Goal: Task Accomplishment & Management: Manage account settings

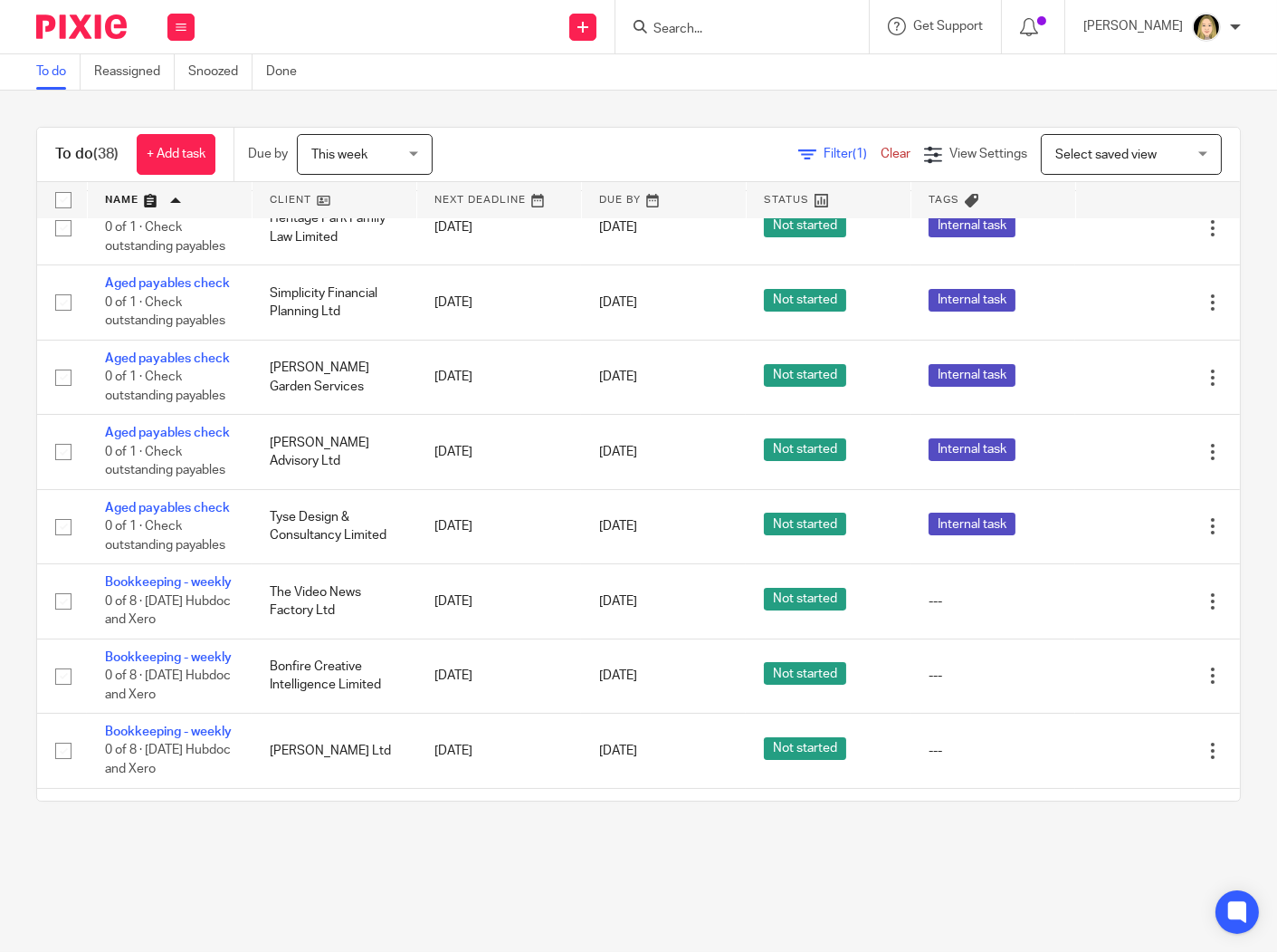
scroll to position [402, 0]
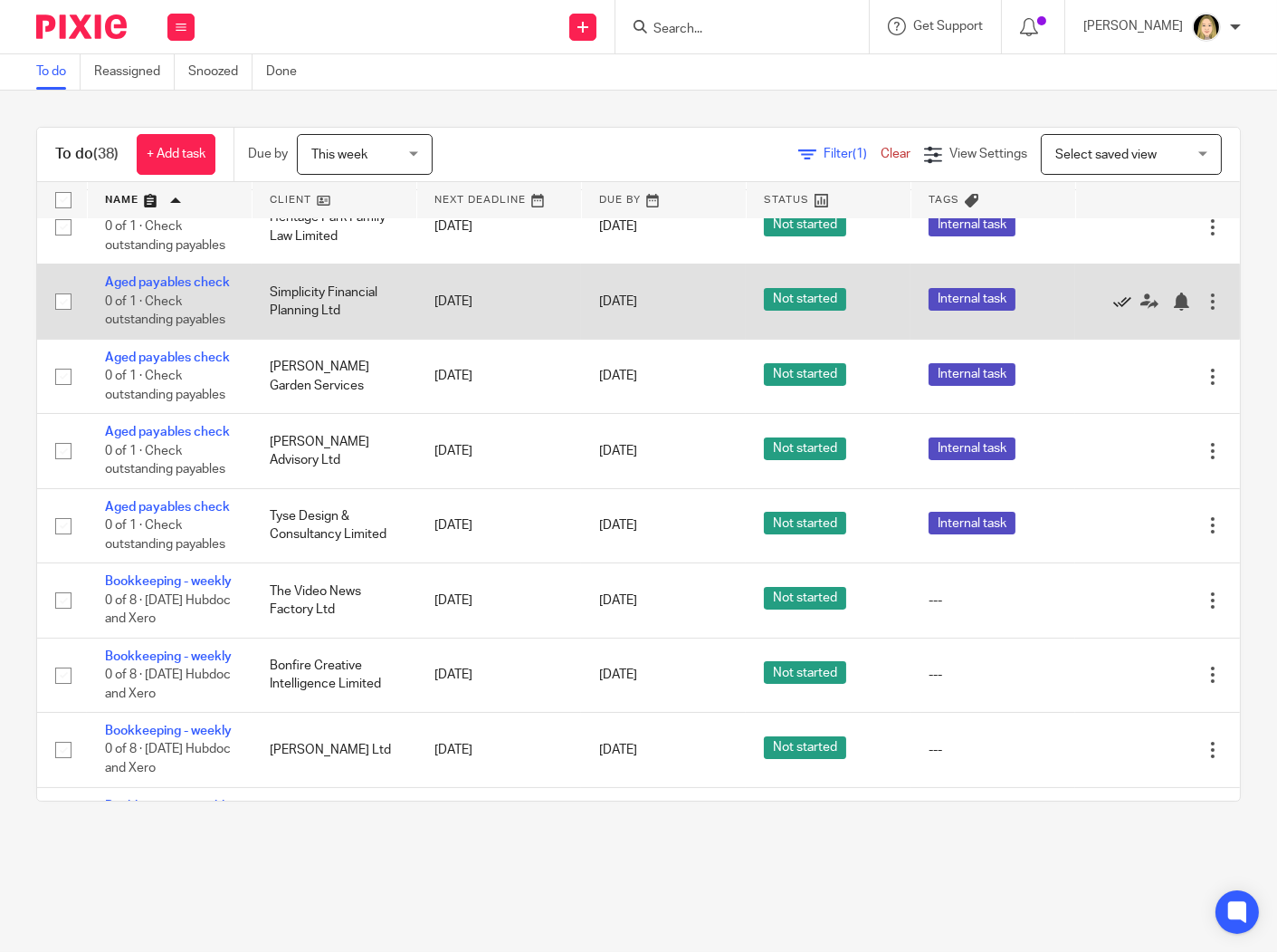
click at [1113, 310] on icon at bounding box center [1122, 301] width 18 height 18
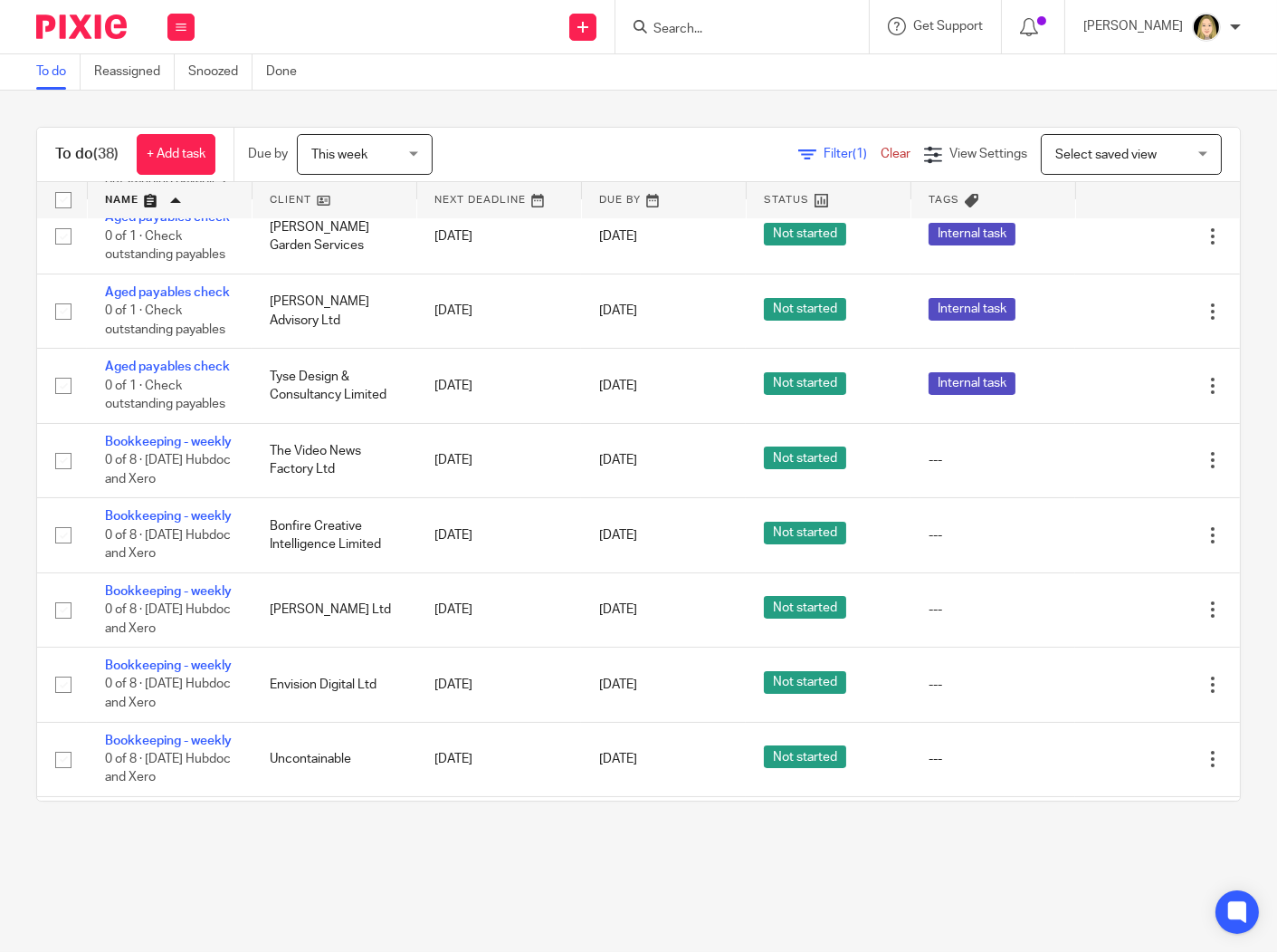
scroll to position [503, 0]
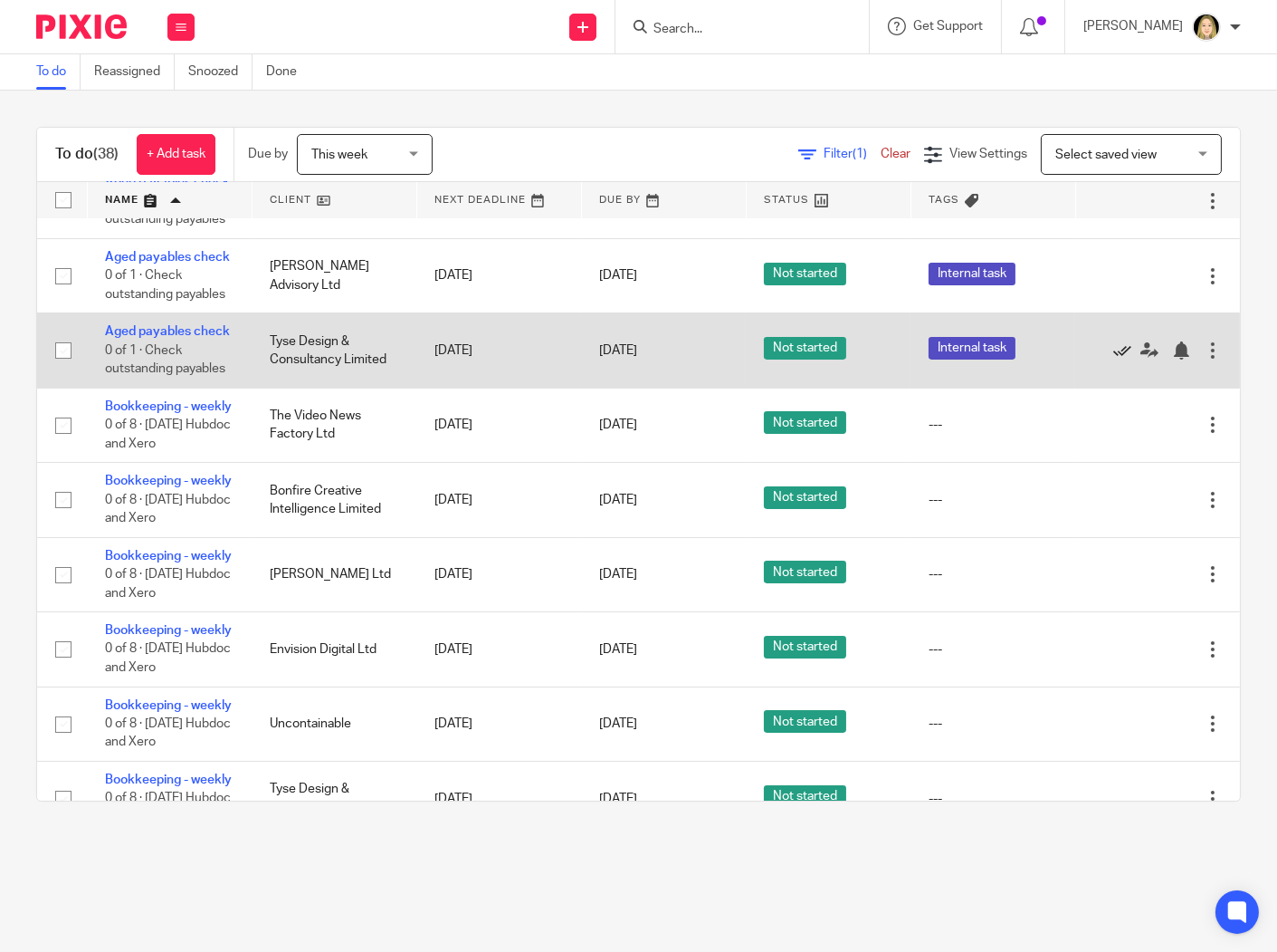
click at [1113, 359] on icon at bounding box center [1122, 350] width 18 height 18
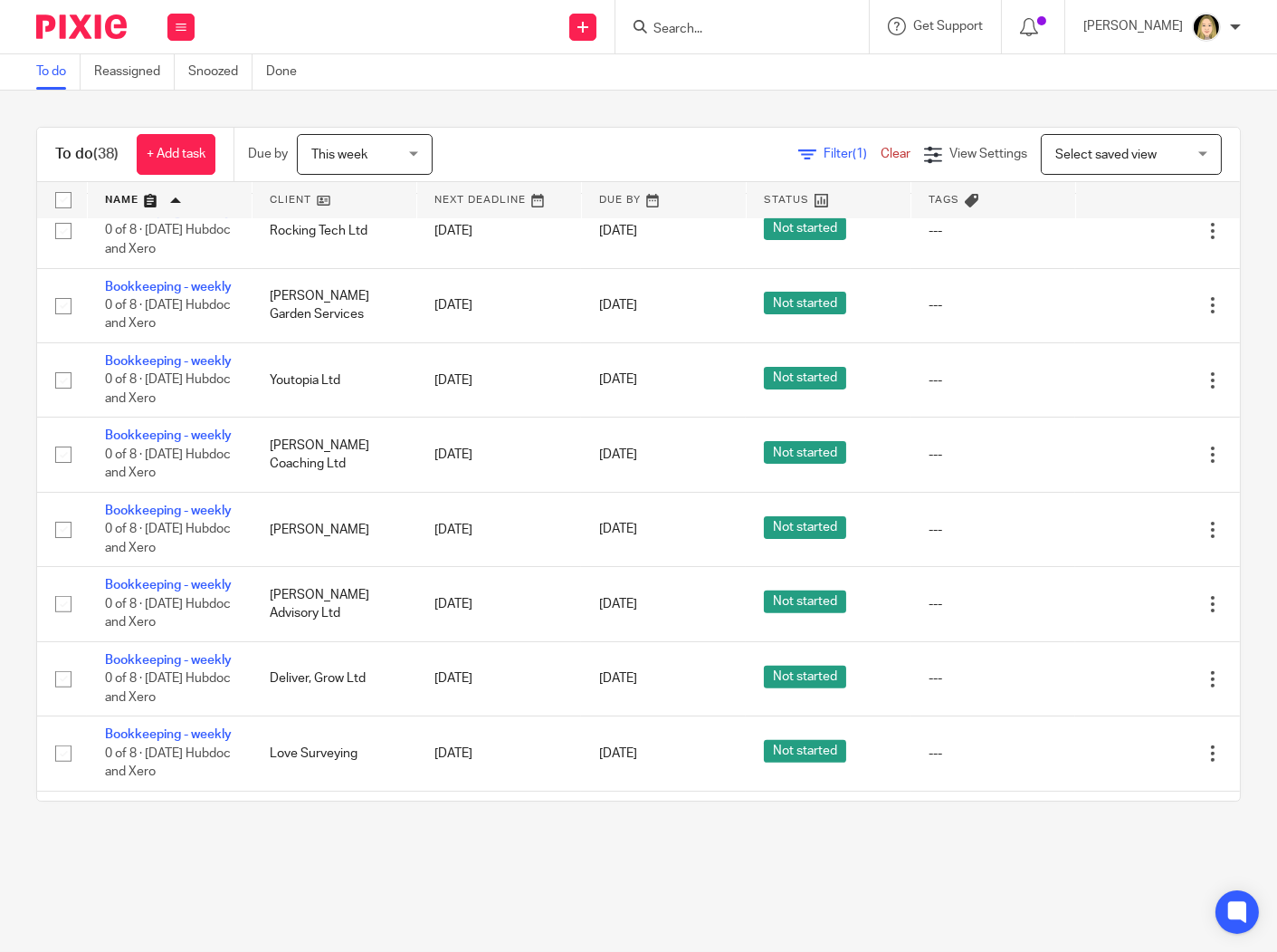
scroll to position [1106, 0]
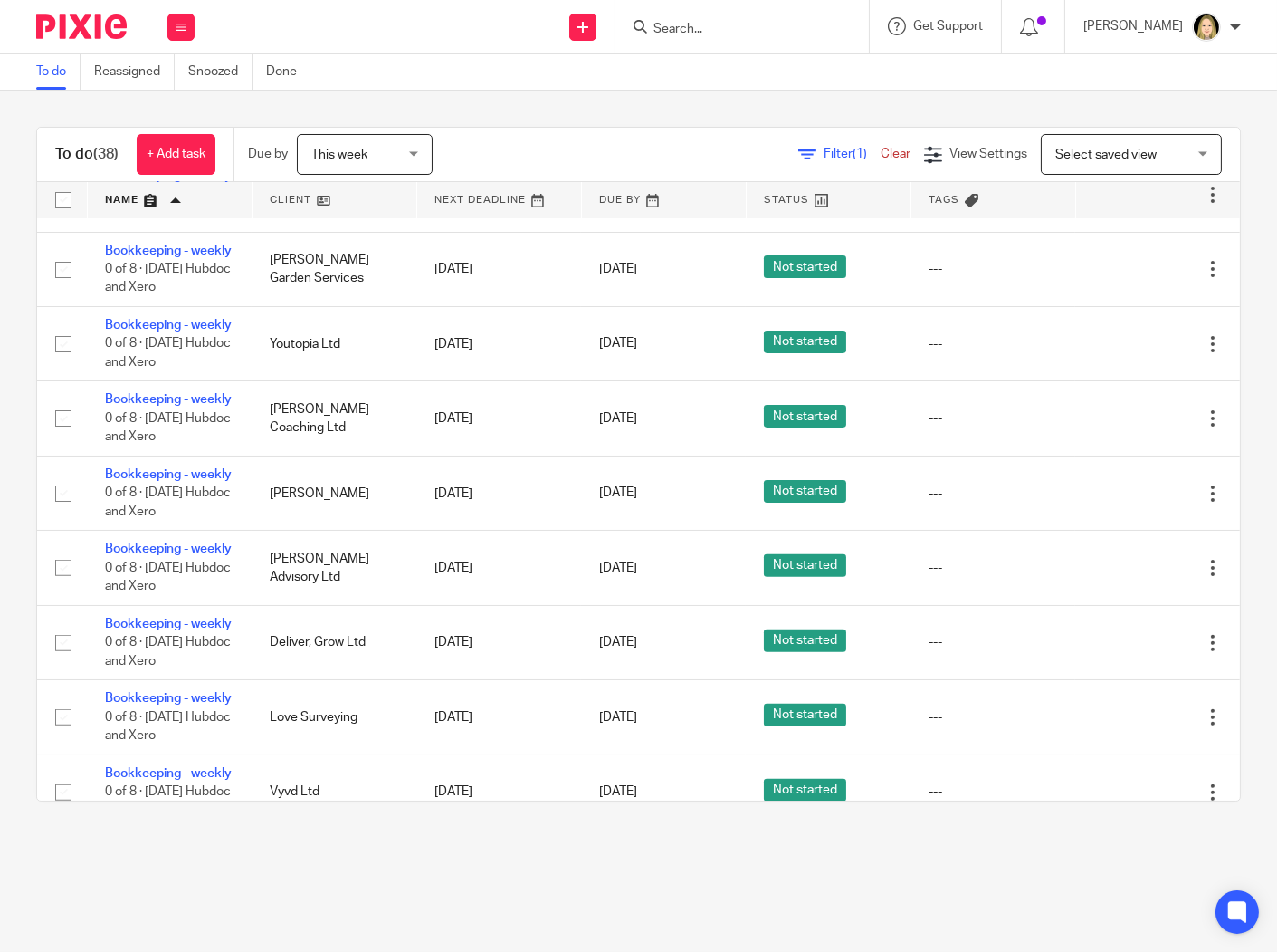
click at [1113, 130] on icon at bounding box center [1122, 119] width 18 height 18
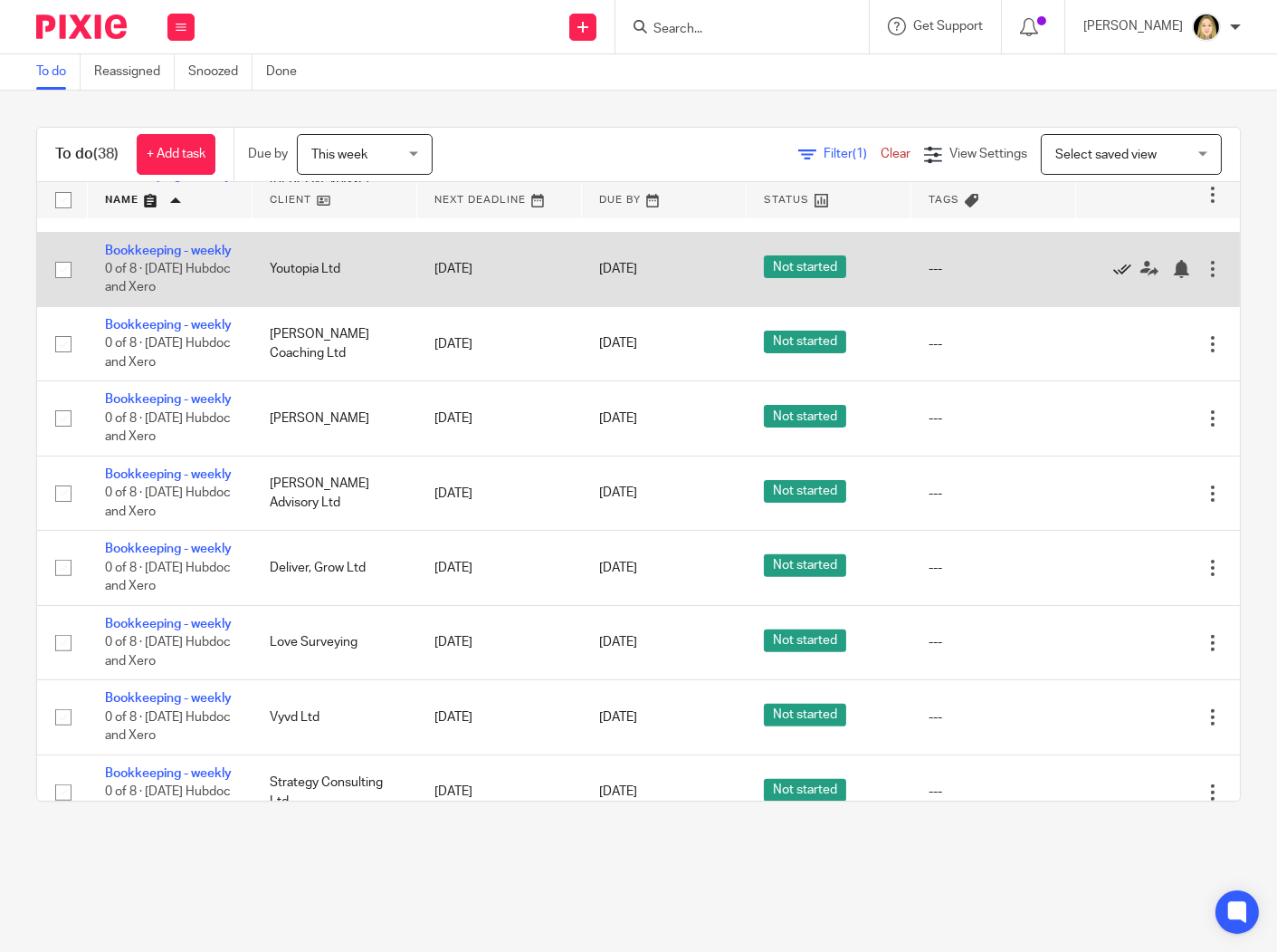
click at [1113, 278] on icon at bounding box center [1122, 268] width 18 height 18
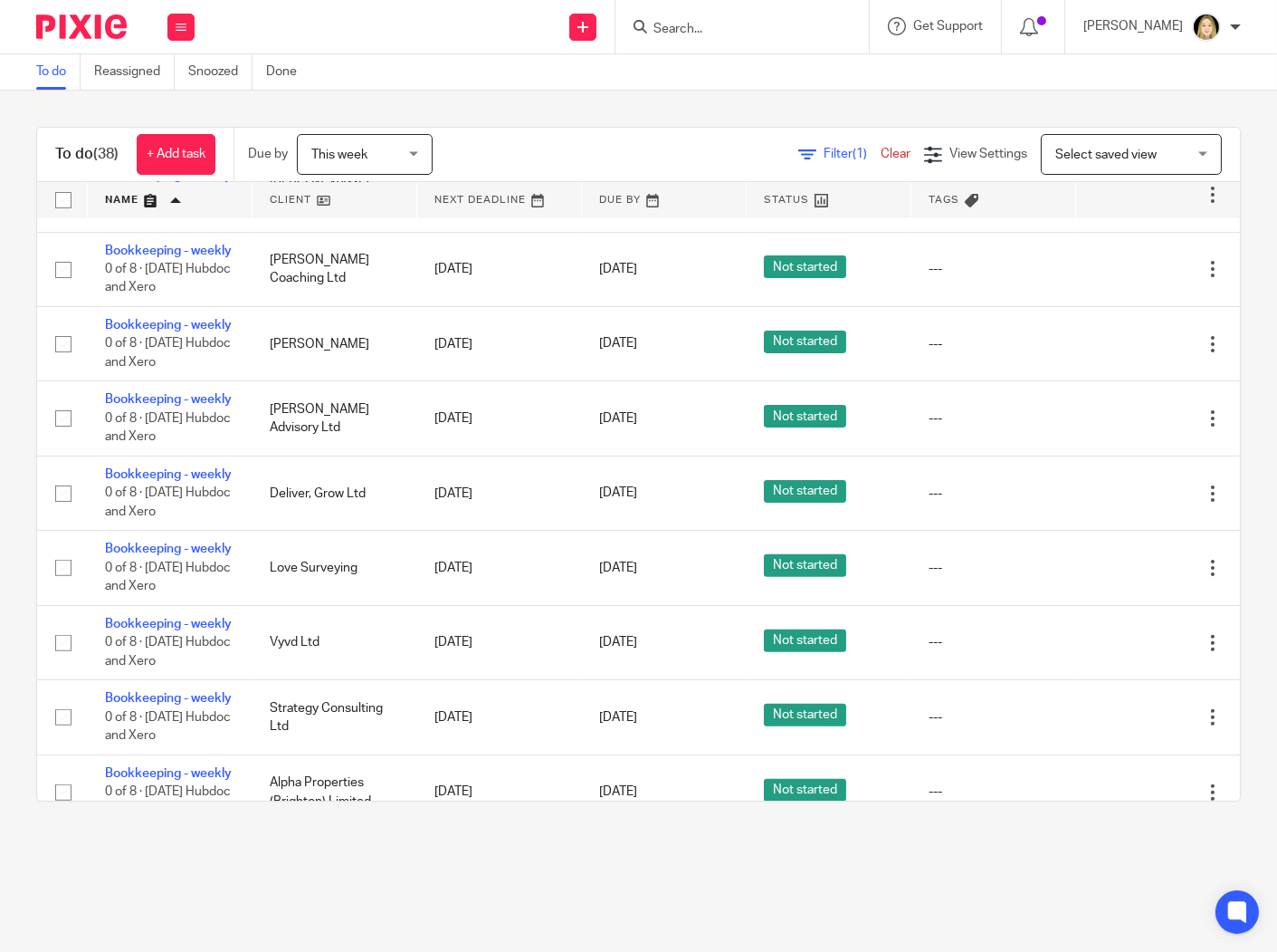
click at [1113, 130] on icon at bounding box center [1122, 119] width 18 height 18
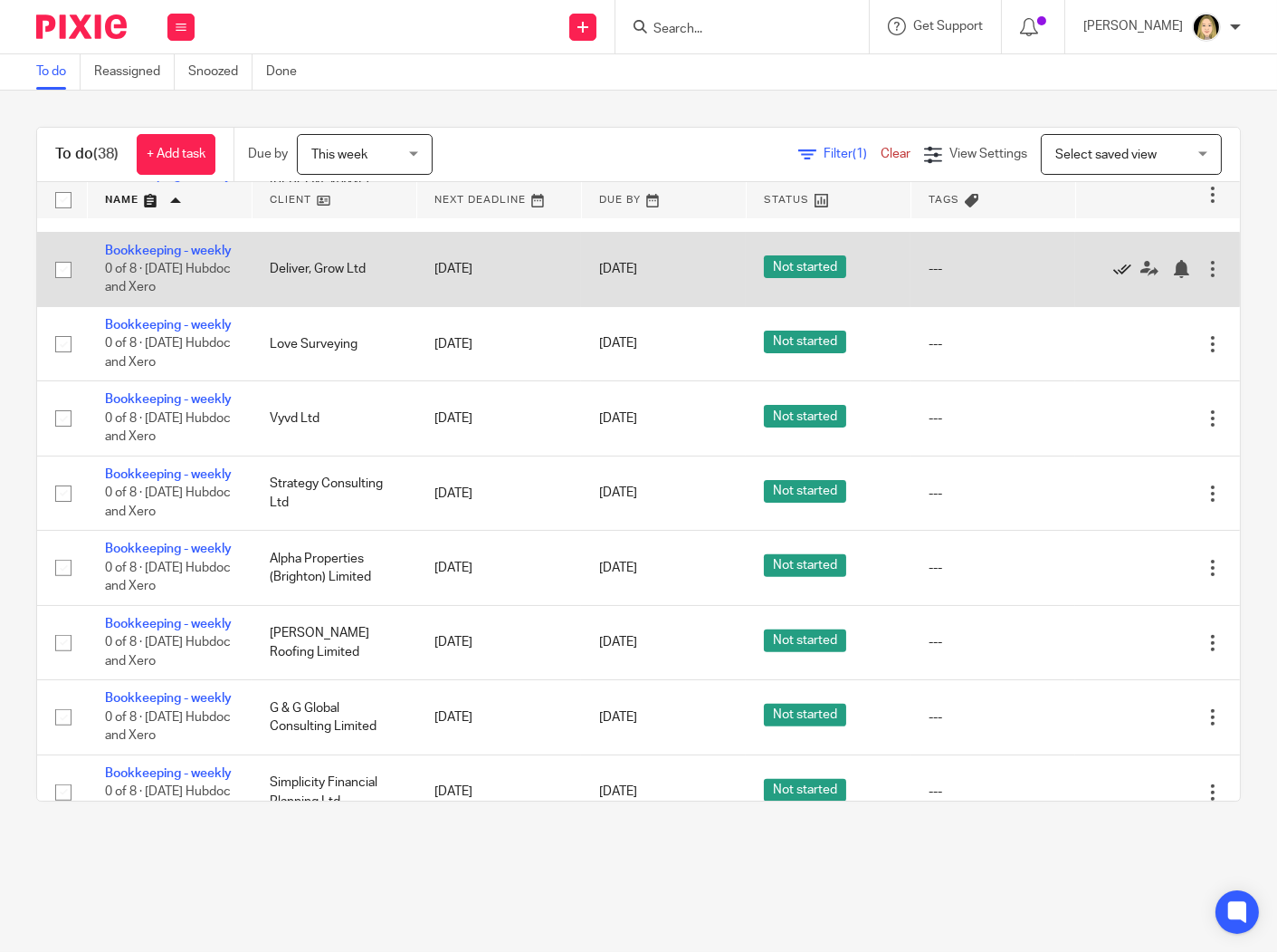
click at [1113, 278] on icon at bounding box center [1122, 268] width 18 height 18
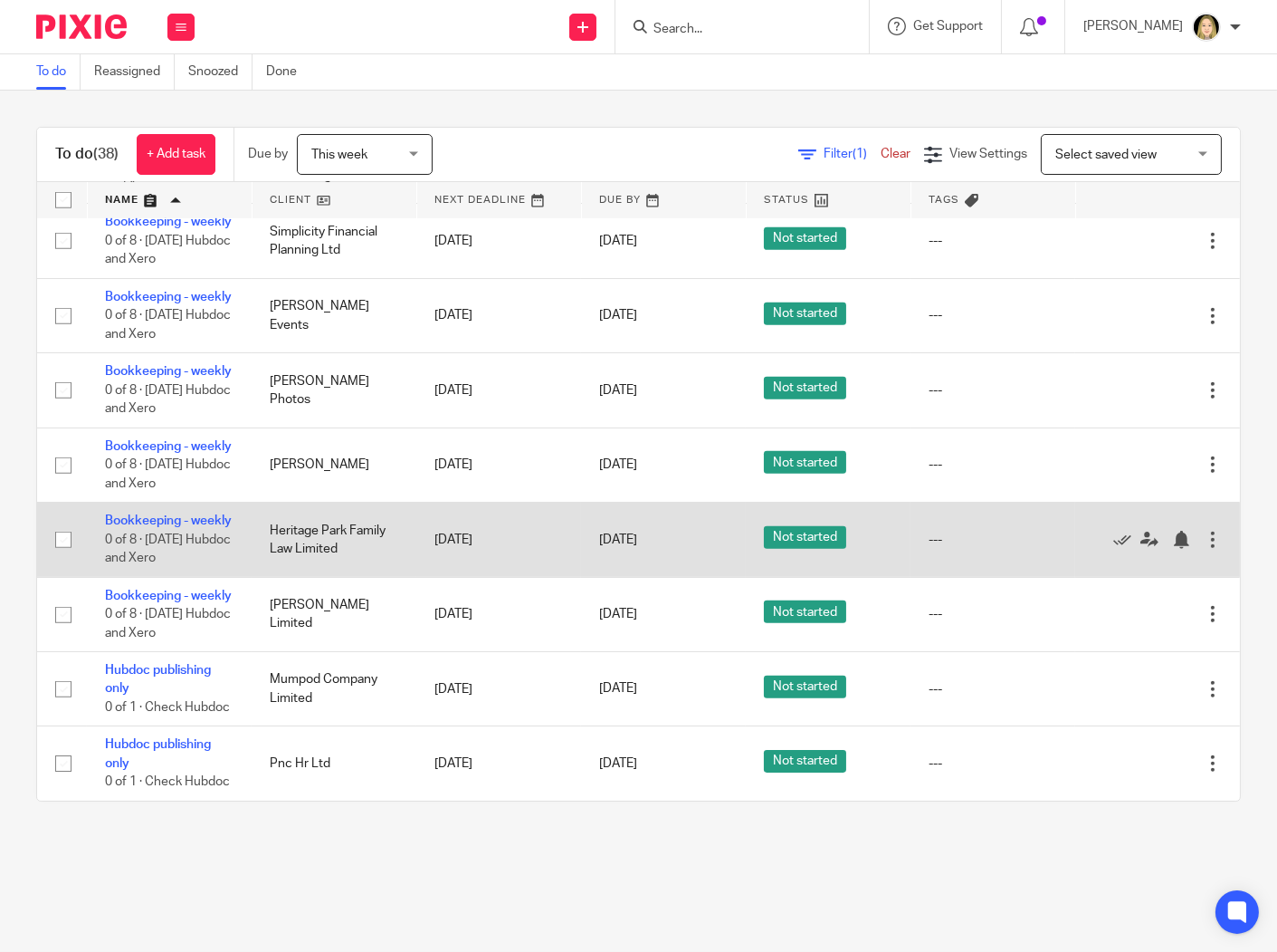
scroll to position [2311, 0]
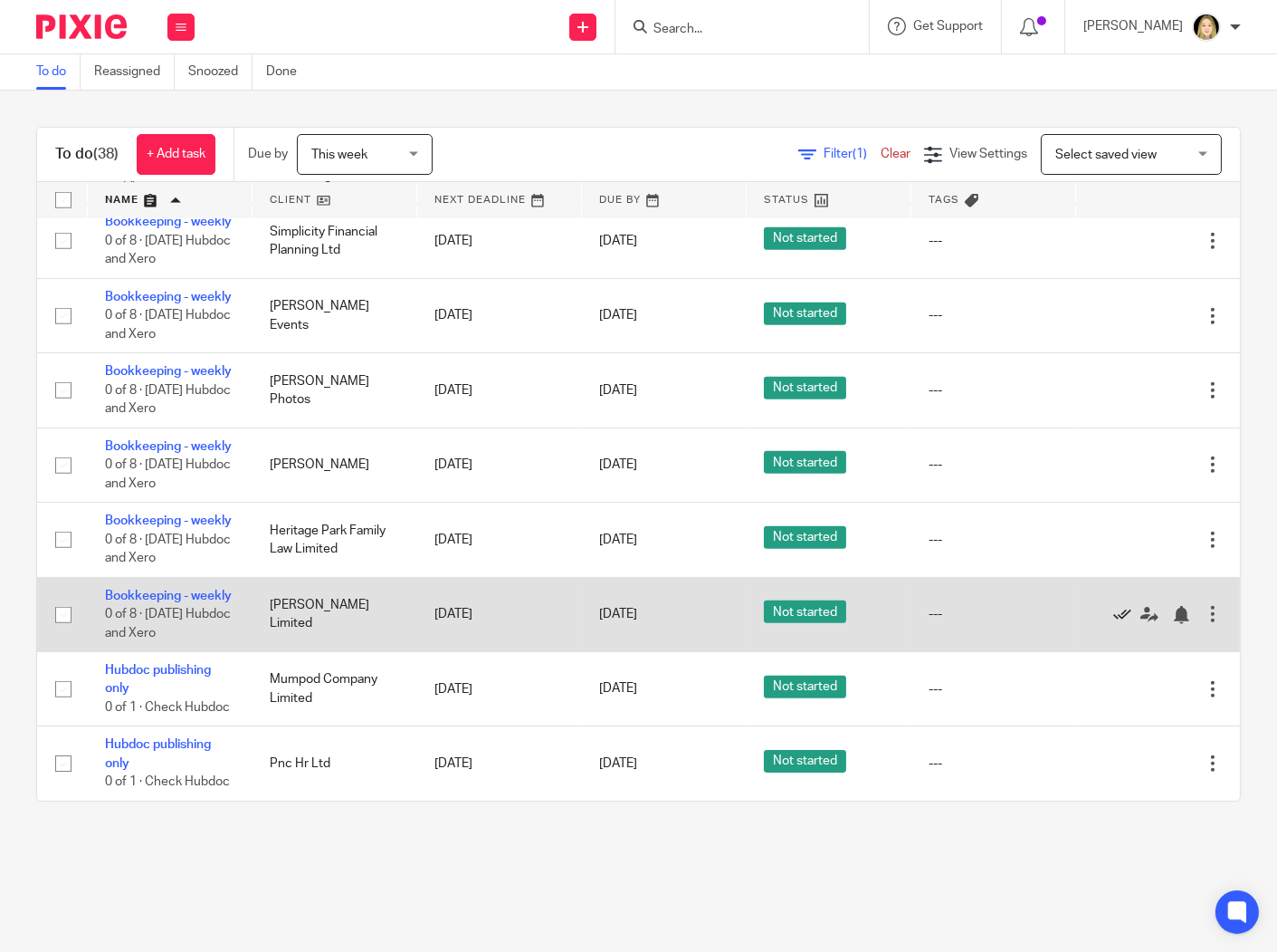
click at [1113, 606] on icon at bounding box center [1122, 615] width 18 height 18
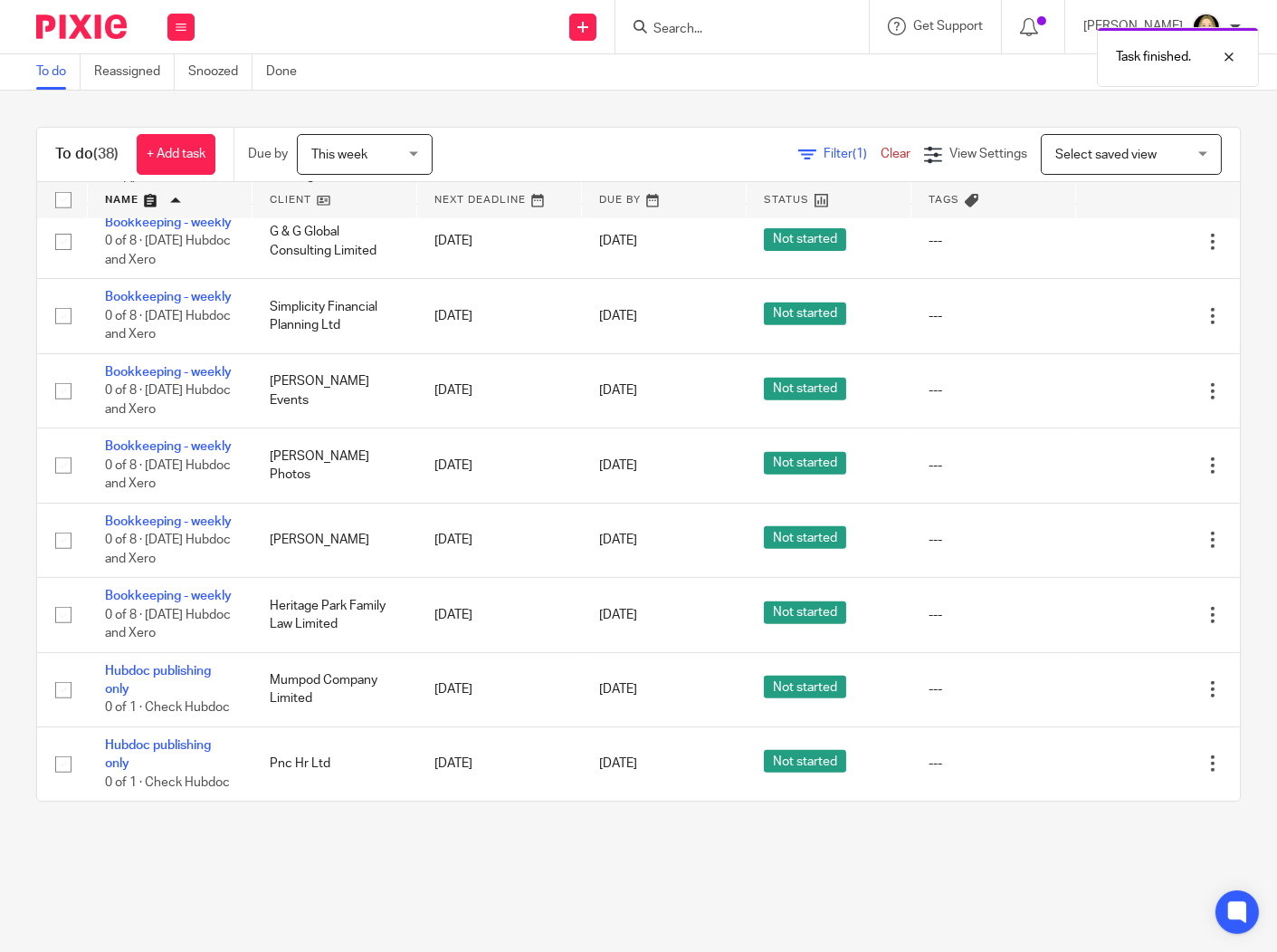
scroll to position [2215, 0]
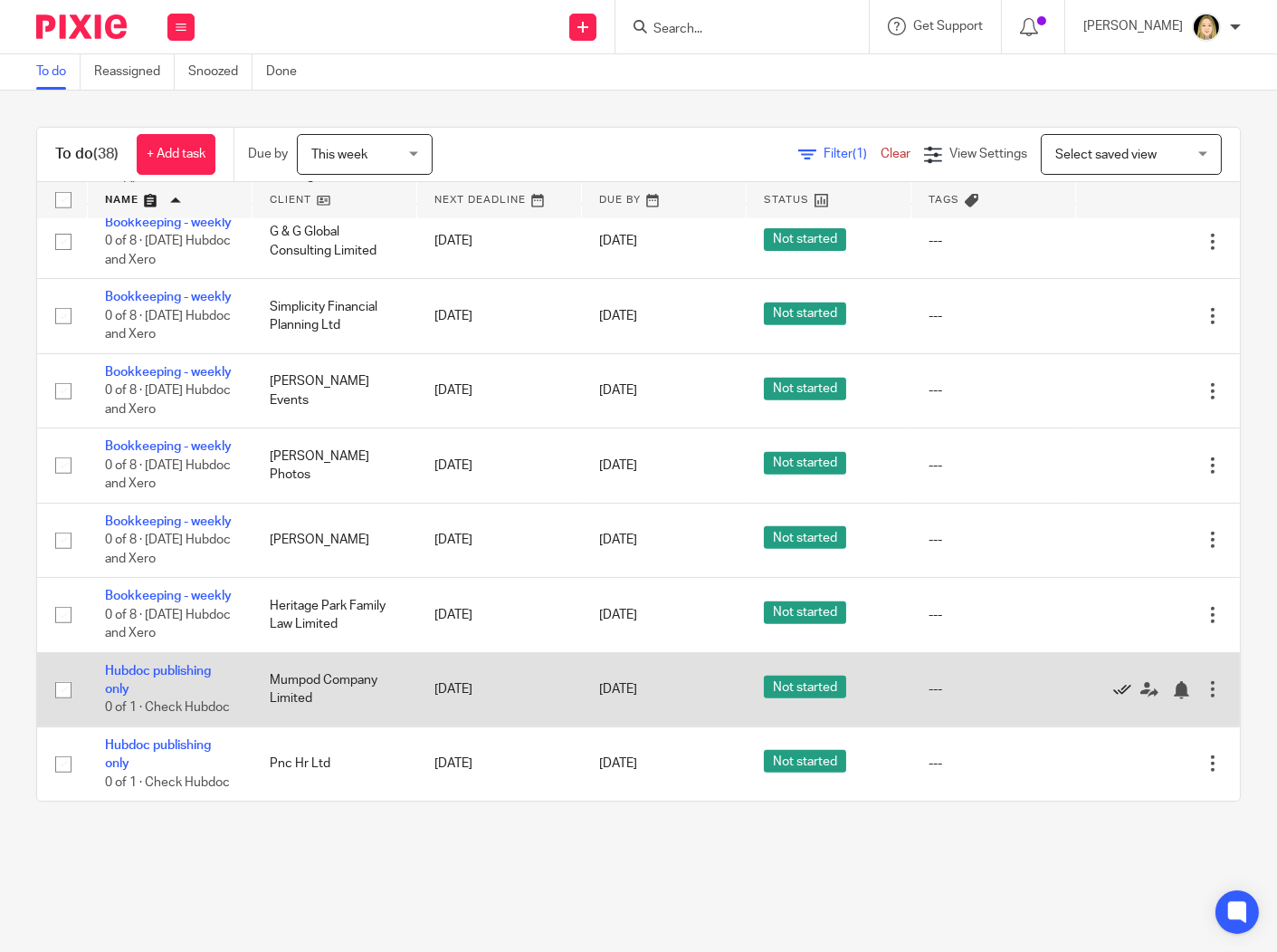
click at [1113, 680] on icon at bounding box center [1122, 689] width 18 height 18
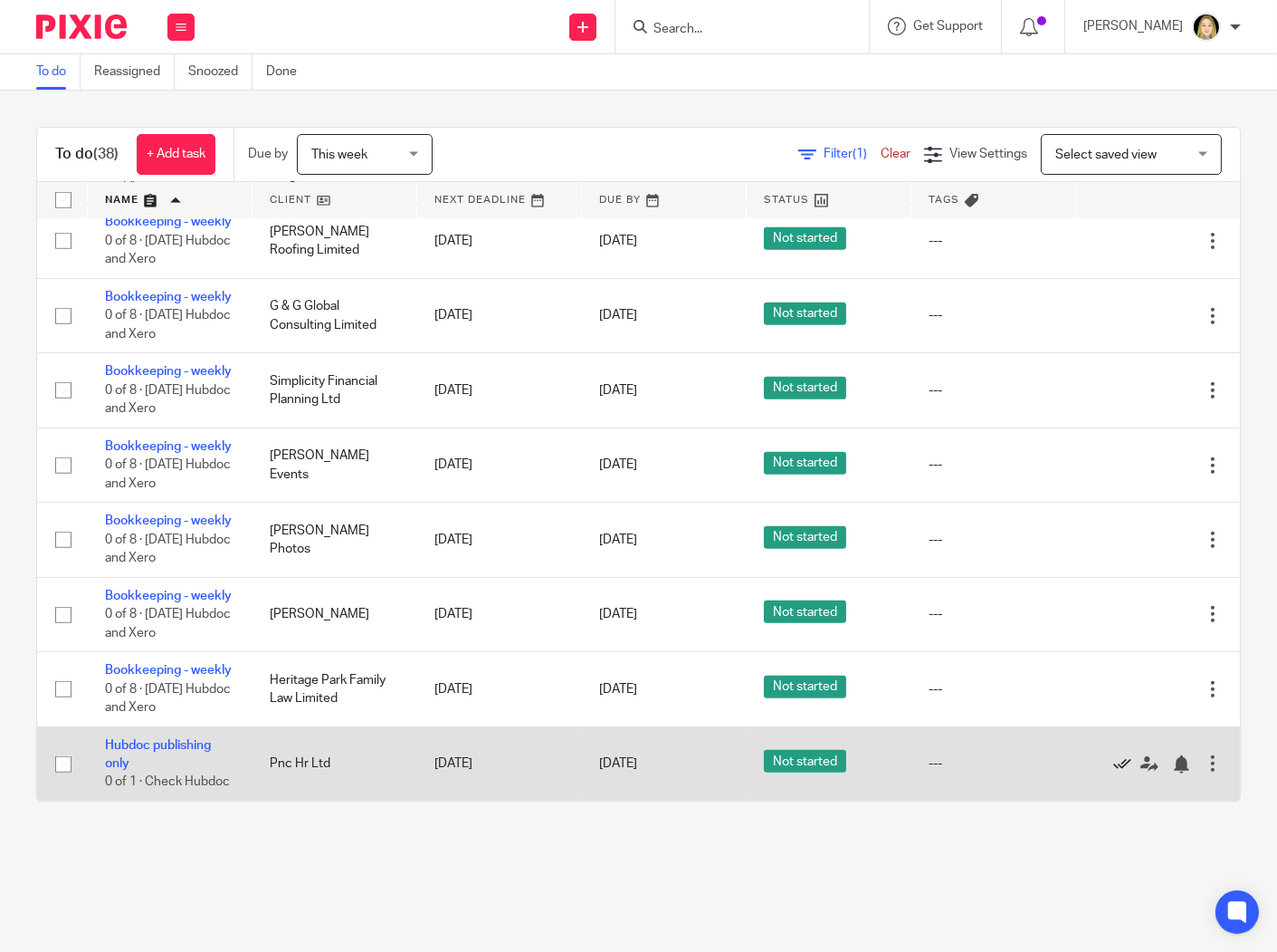
click at [1113, 755] on icon at bounding box center [1122, 763] width 18 height 18
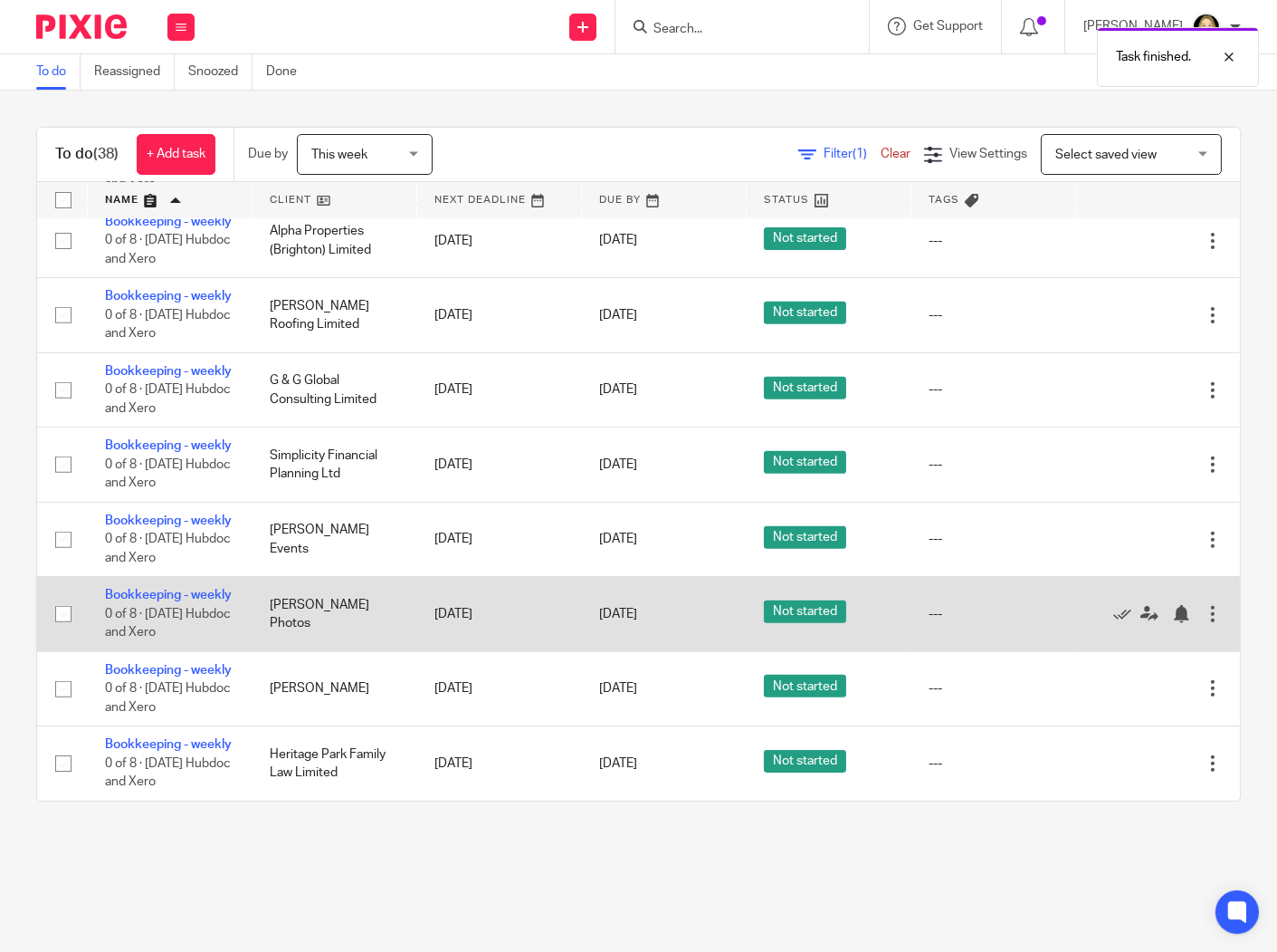
scroll to position [2028, 0]
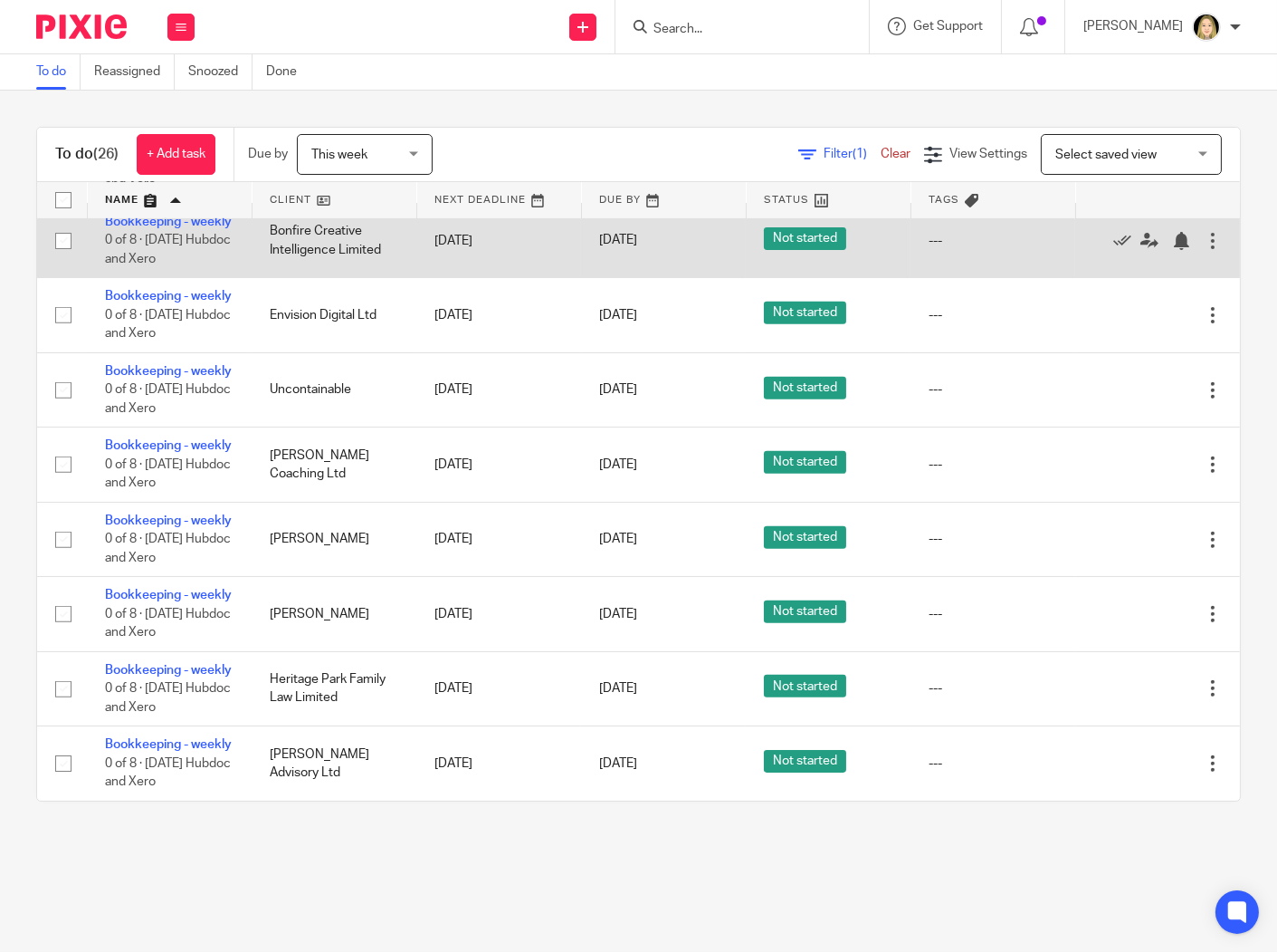
scroll to position [2028, 0]
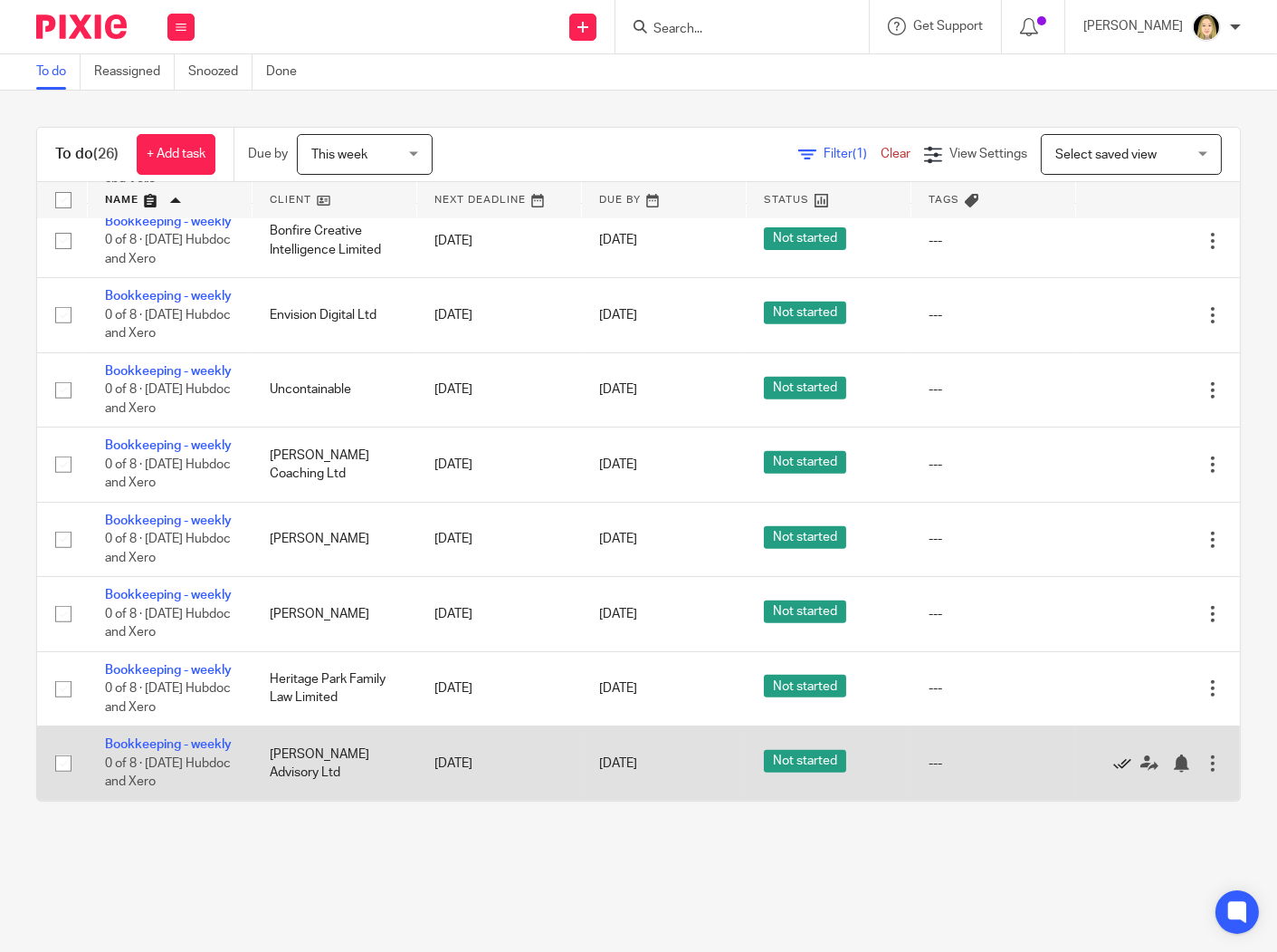
click at [1113, 755] on icon at bounding box center [1122, 763] width 18 height 18
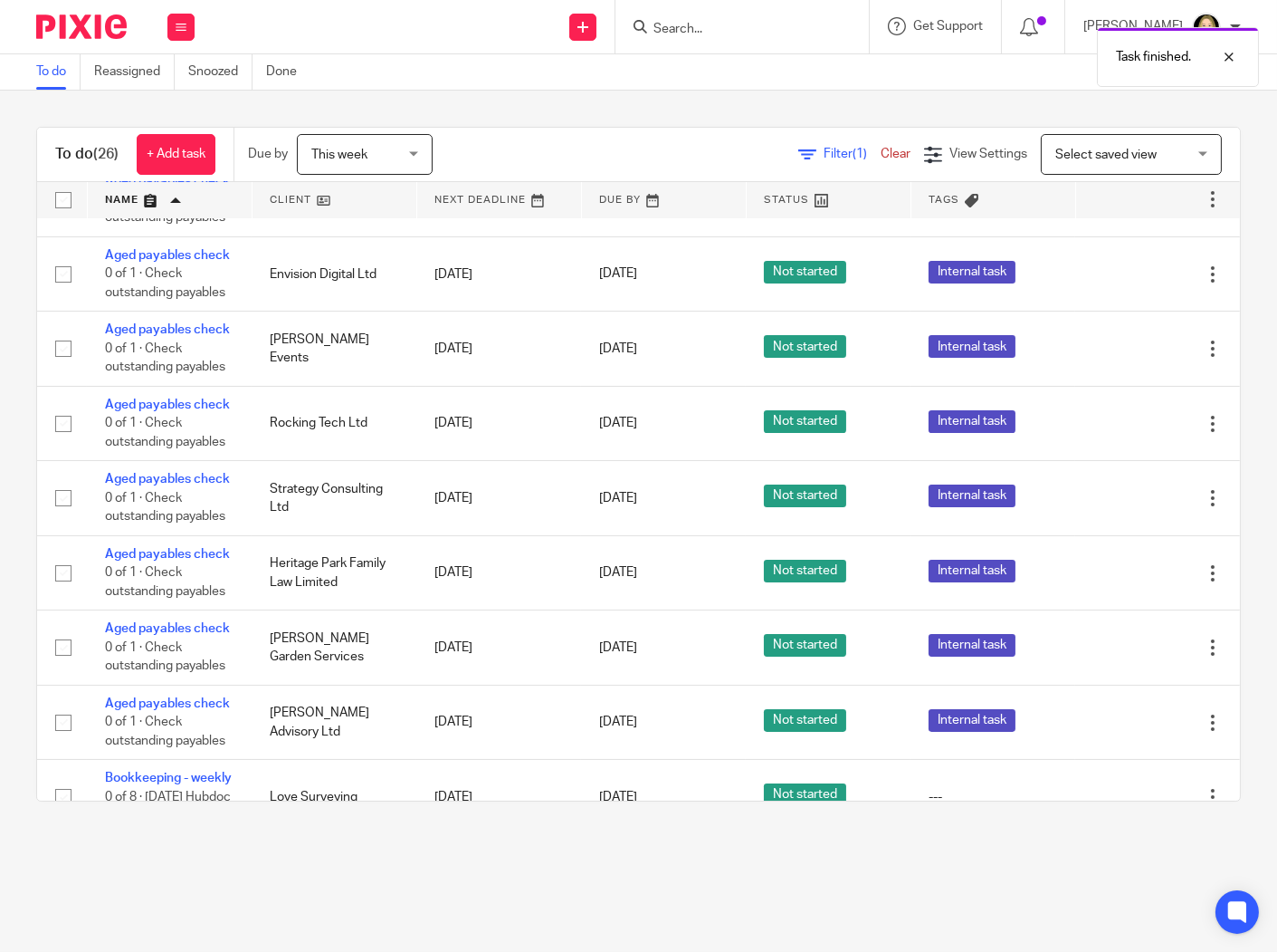
scroll to position [0, 0]
